Goal: Task Accomplishment & Management: Manage account settings

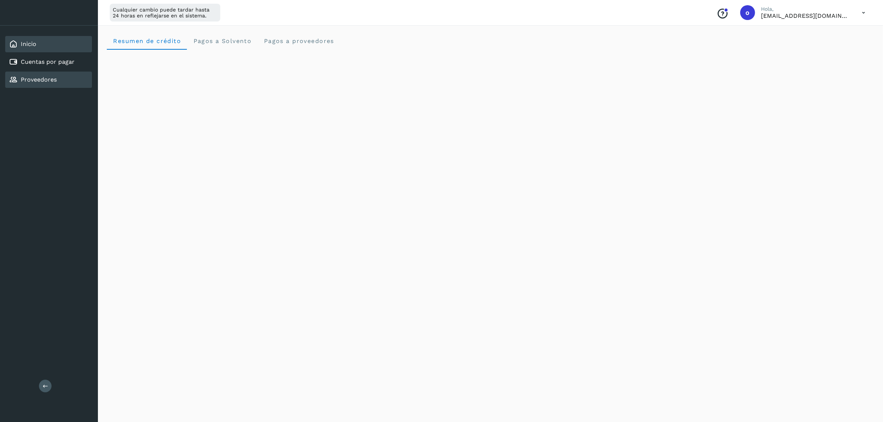
click at [45, 72] on div "Proveedores" at bounding box center [48, 80] width 87 height 16
click at [55, 64] on link "Cuentas por pagar" at bounding box center [48, 61] width 54 height 7
click at [60, 79] on div "Proveedores" at bounding box center [48, 80] width 87 height 16
click at [51, 60] on link "Cuentas por pagar" at bounding box center [48, 61] width 54 height 7
click at [40, 41] on div "Inicio" at bounding box center [48, 44] width 87 height 16
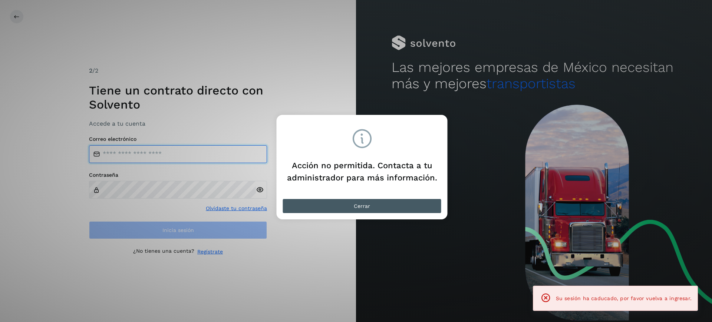
type input "**********"
click at [383, 202] on button "Cerrar" at bounding box center [361, 206] width 159 height 15
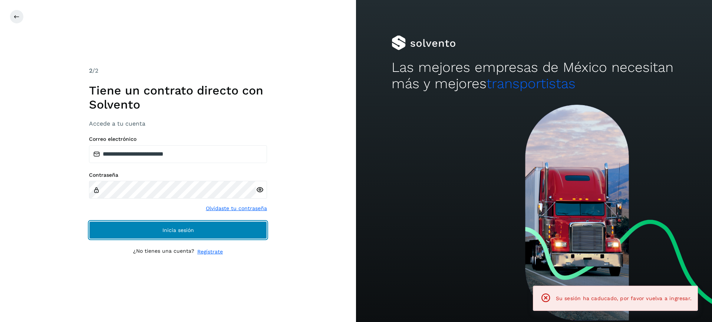
click at [209, 233] on button "Inicia sesión" at bounding box center [178, 230] width 178 height 18
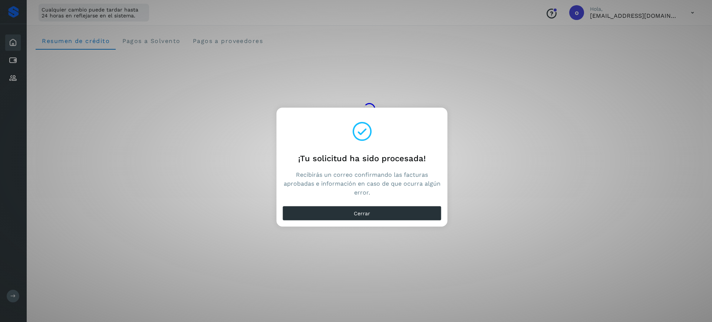
click at [356, 204] on div "Cerrar" at bounding box center [362, 215] width 171 height 24
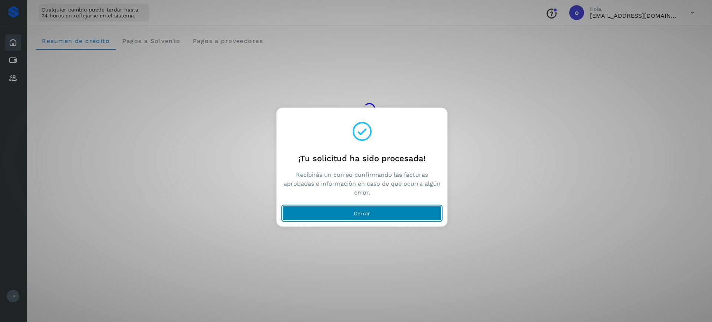
click at [357, 211] on span "Cerrar" at bounding box center [362, 213] width 16 height 5
